Goal: Book appointment/travel/reservation

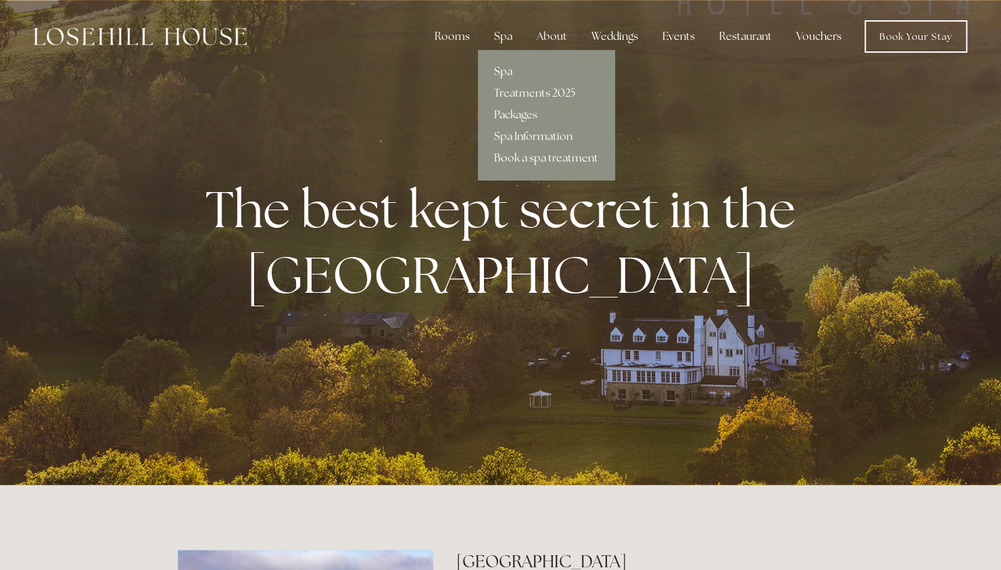
click at [506, 73] on link "Spa" at bounding box center [546, 72] width 137 height 22
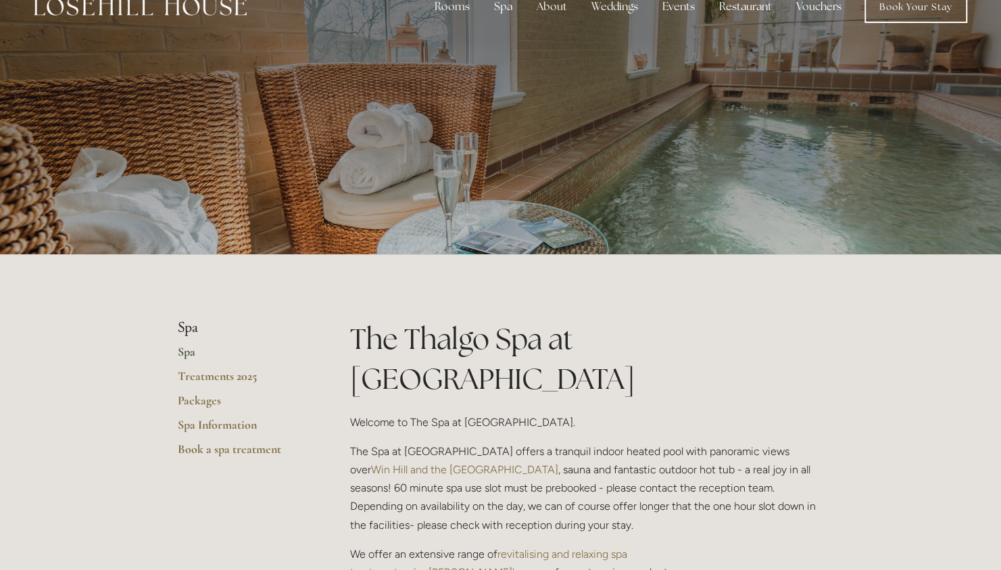
scroll to position [32, 0]
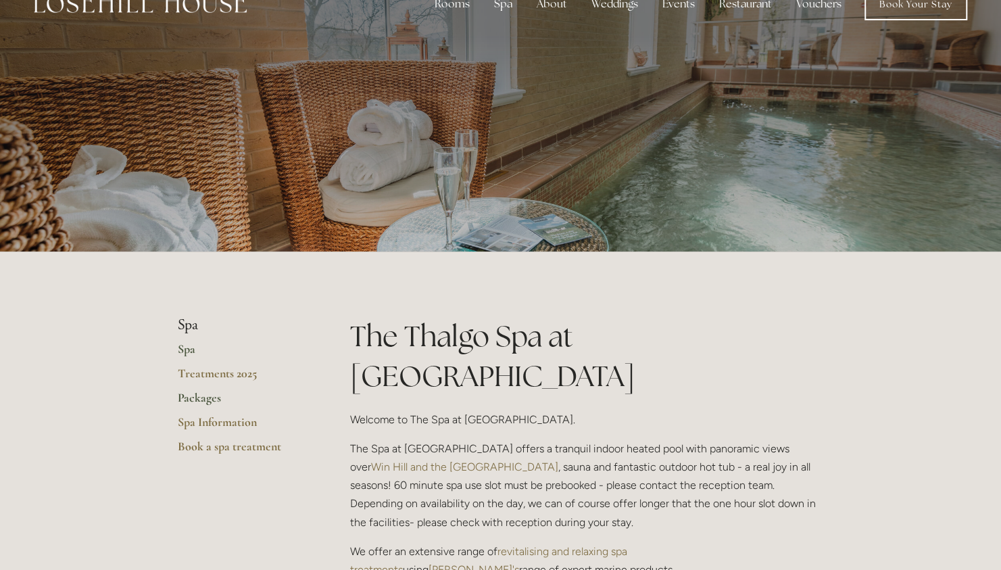
click at [201, 398] on link "Packages" at bounding box center [242, 402] width 129 height 24
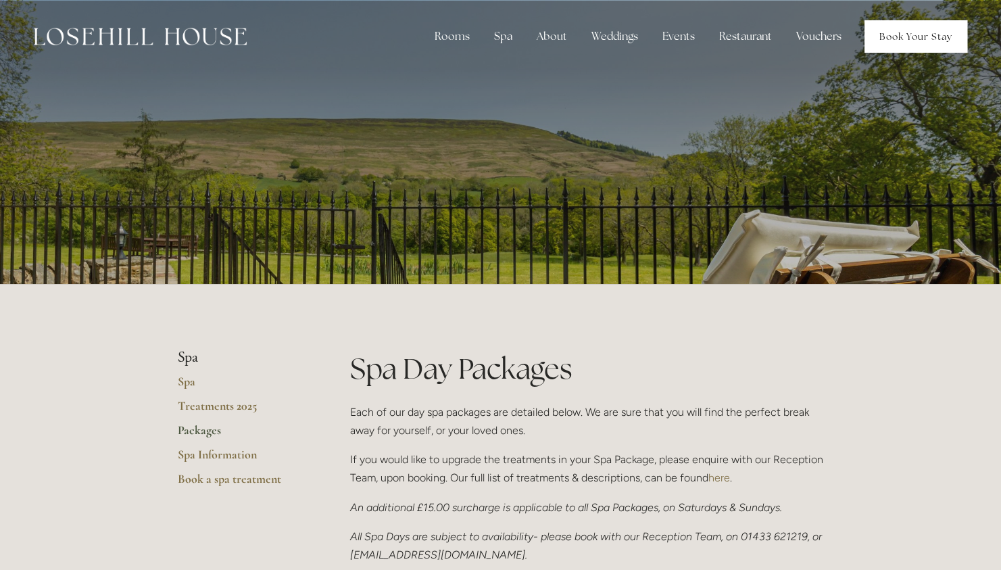
click at [925, 34] on link "Book Your Stay" at bounding box center [916, 36] width 103 height 32
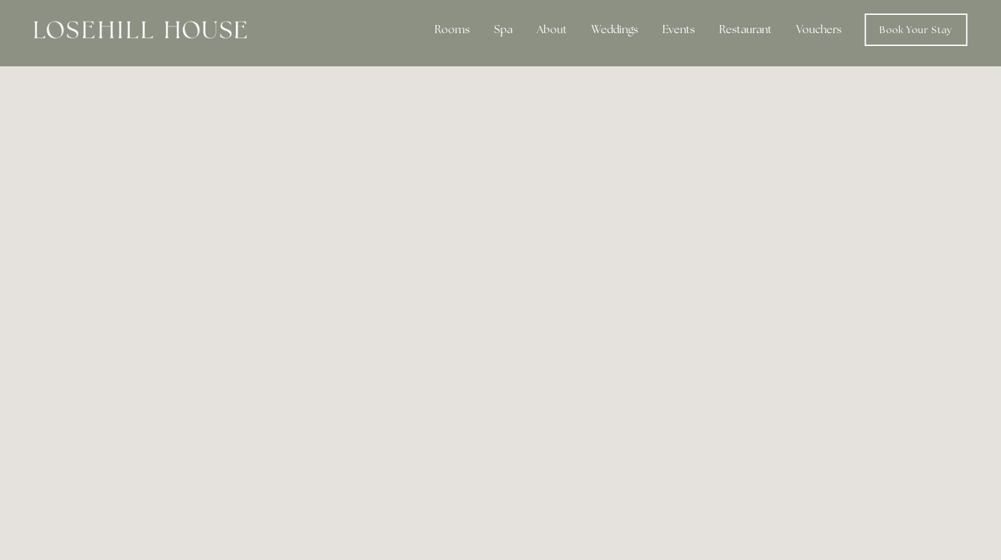
scroll to position [5, 0]
